Goal: Task Accomplishment & Management: Manage account settings

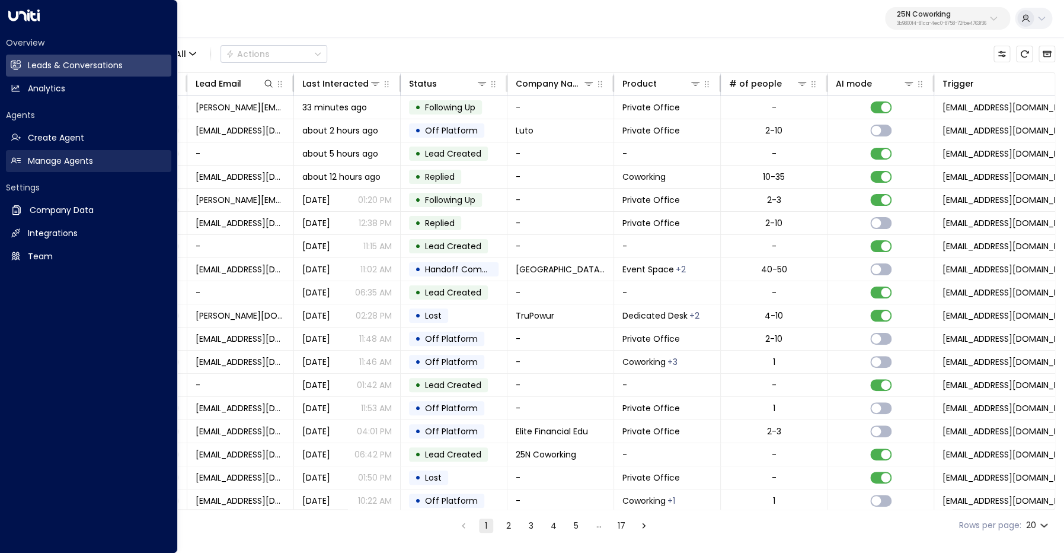
click at [74, 168] on link "Manage Agents Manage Agents" at bounding box center [88, 161] width 165 height 22
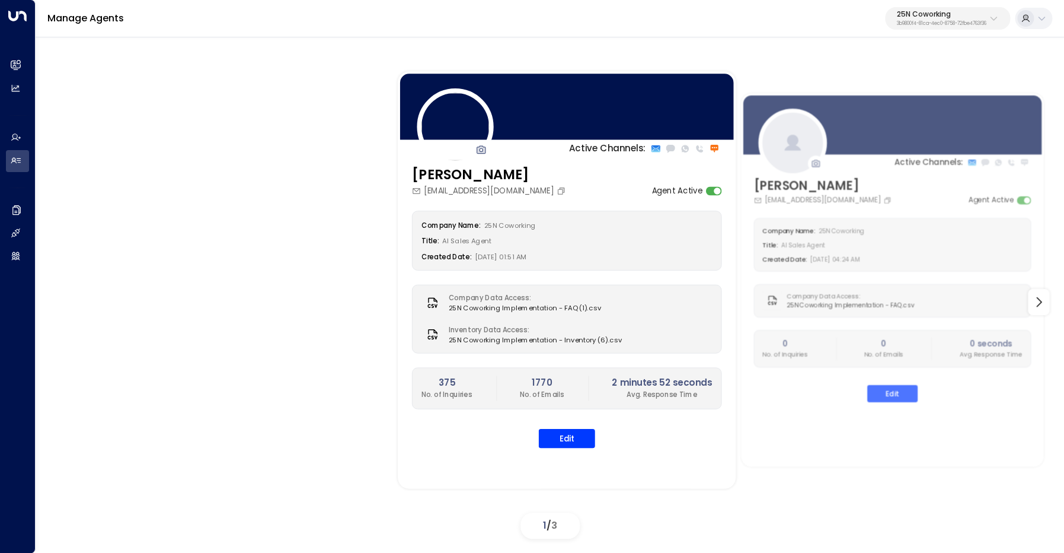
click at [939, 14] on p "25N Coworking" at bounding box center [942, 14] width 90 height 7
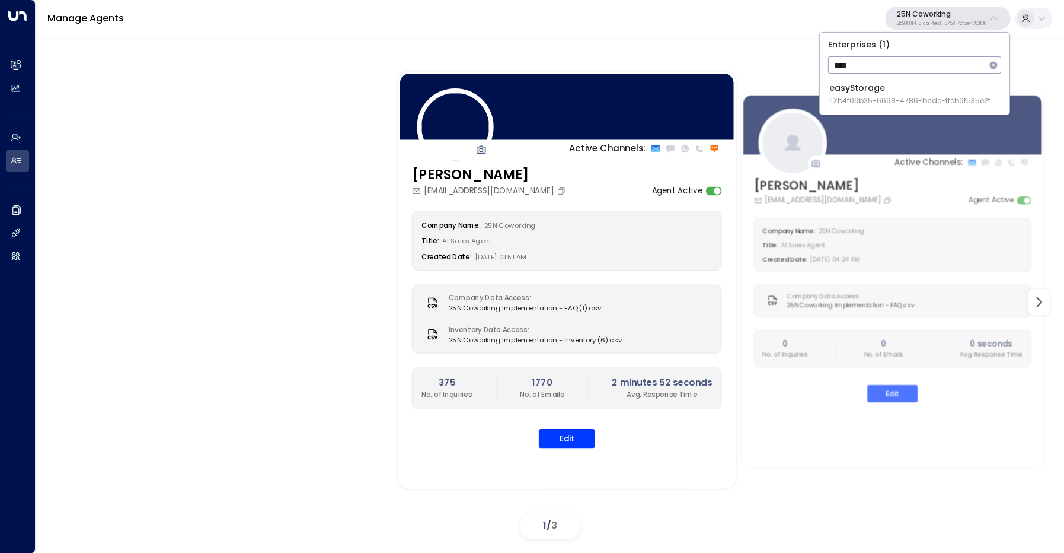
type input "****"
click at [919, 98] on span "ID: b4f09b35-6698-4786-bcde-ffeb9f535e2f" at bounding box center [909, 100] width 161 height 11
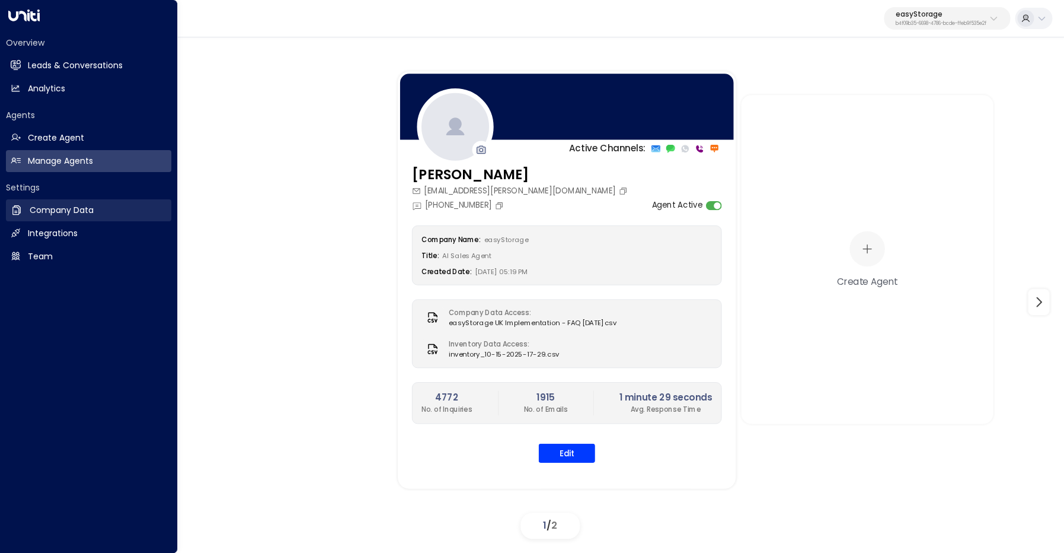
click at [33, 212] on h2 "Company Data" at bounding box center [62, 210] width 64 height 12
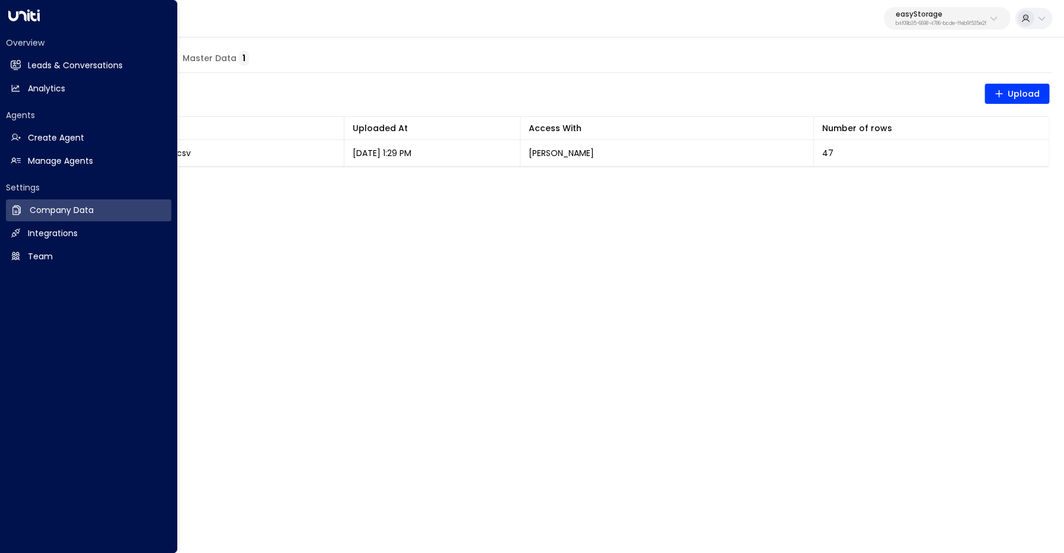
drag, startPoint x: 30, startPoint y: 235, endPoint x: 176, endPoint y: 242, distance: 146.6
click at [31, 235] on h2 "Integrations" at bounding box center [53, 233] width 50 height 12
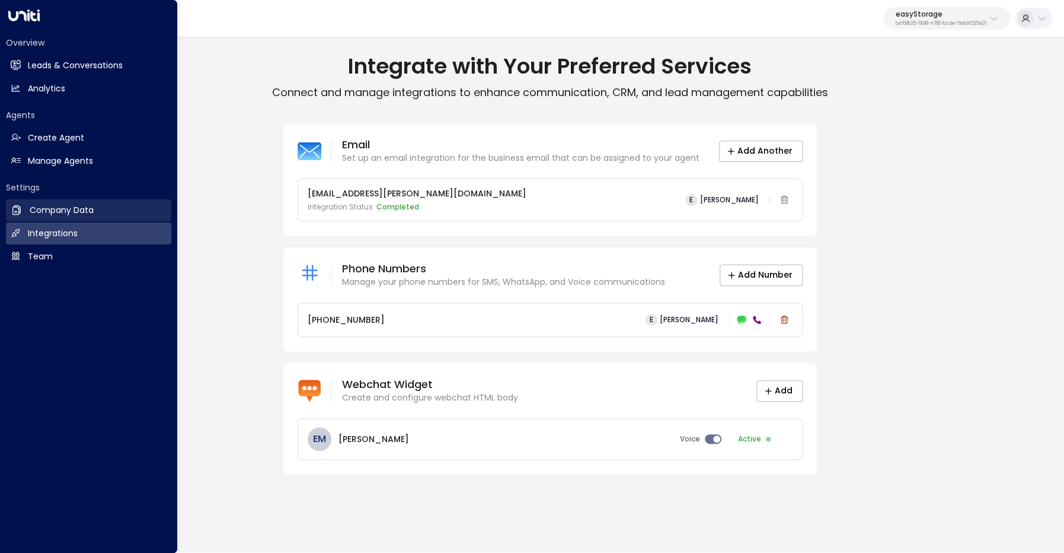
drag, startPoint x: 31, startPoint y: 208, endPoint x: 58, endPoint y: 215, distance: 28.0
click at [31, 208] on h2 "Company Data" at bounding box center [62, 210] width 64 height 12
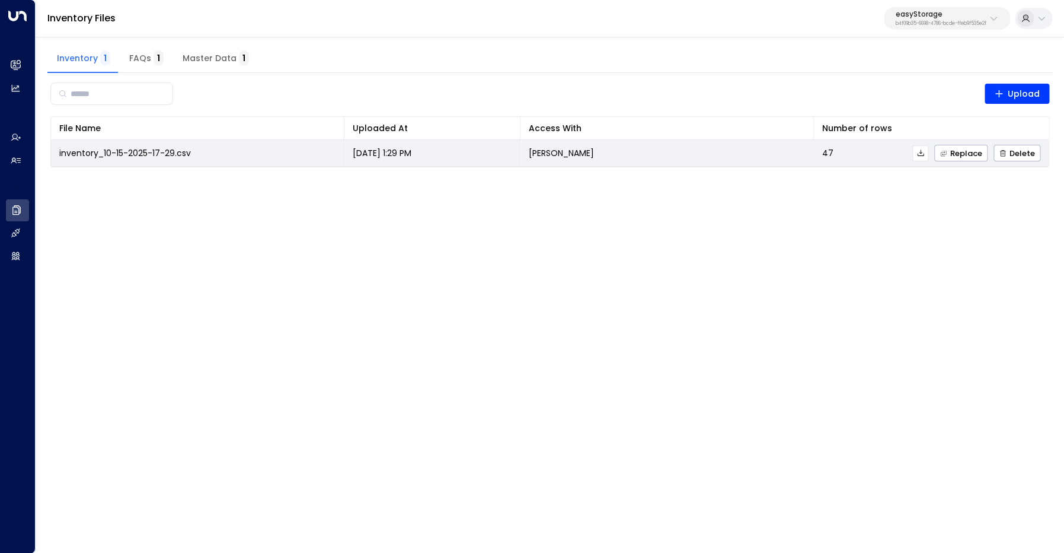
click at [926, 152] on button at bounding box center [920, 153] width 16 height 16
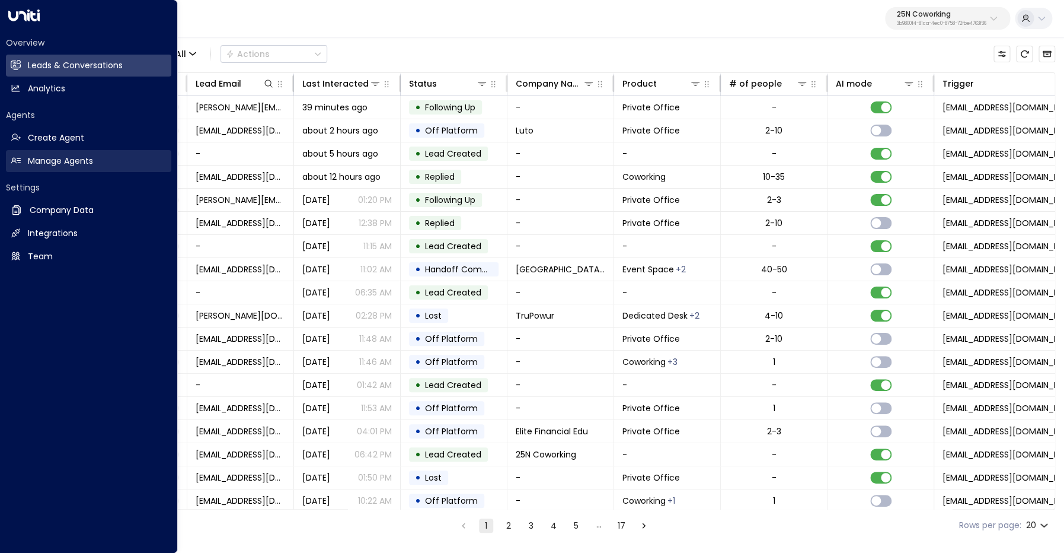
click at [40, 159] on h2 "Manage Agents" at bounding box center [60, 161] width 65 height 12
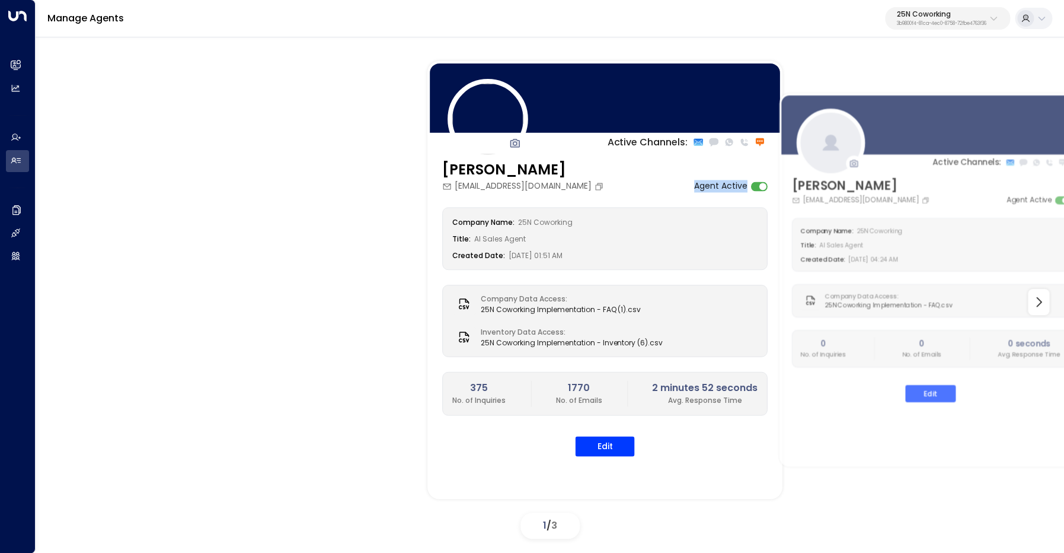
drag, startPoint x: 660, startPoint y: 188, endPoint x: 745, endPoint y: 189, distance: 85.4
click at [745, 189] on label "Agent Active" at bounding box center [720, 186] width 53 height 12
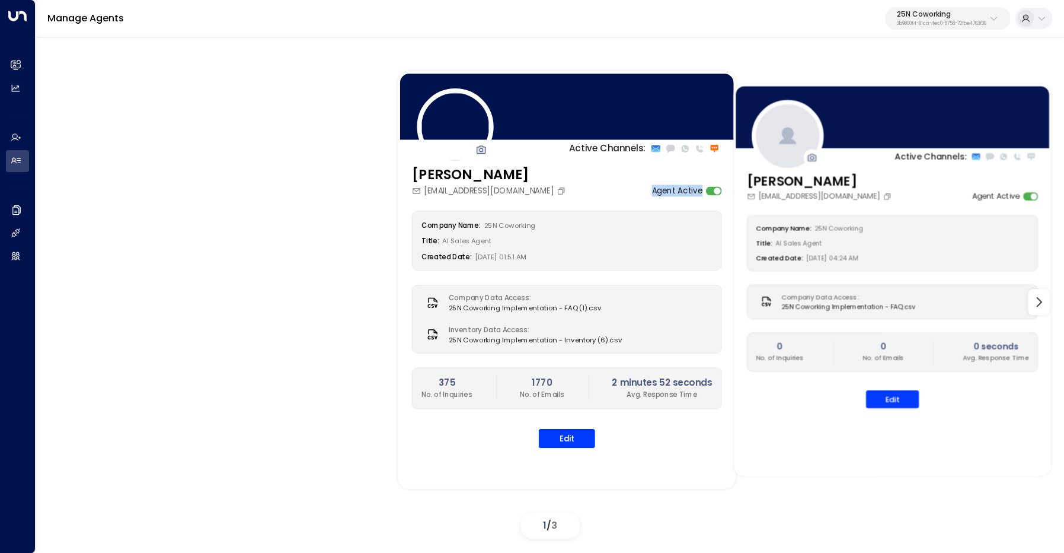
copy label "Agent Active"
